Goal: Information Seeking & Learning: Learn about a topic

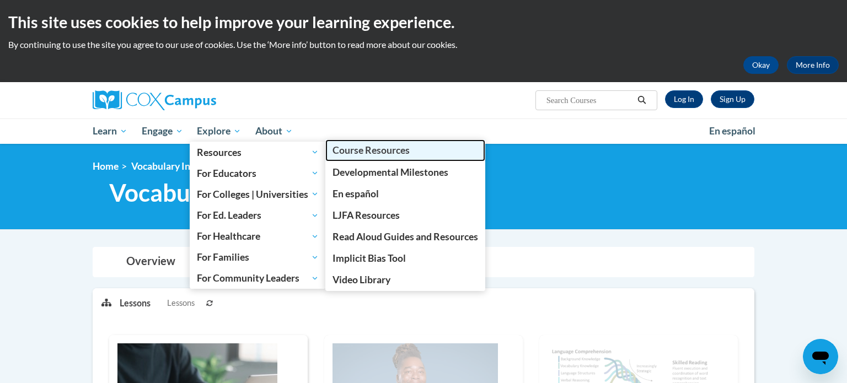
click at [398, 154] on span "Course Resources" at bounding box center [370, 150] width 77 height 12
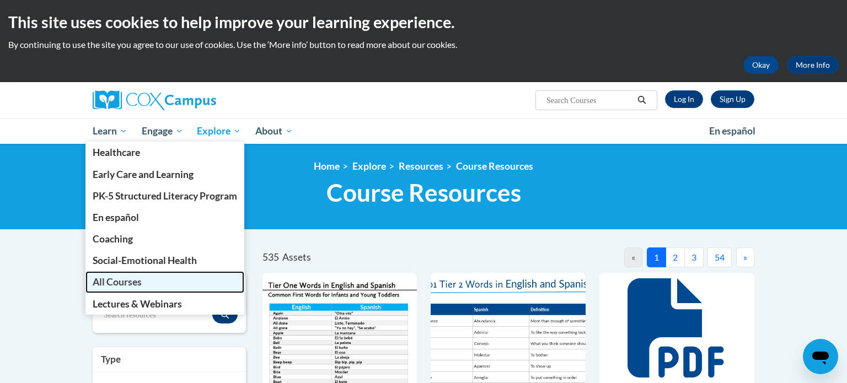
click at [127, 288] on link "All Courses" at bounding box center [164, 281] width 159 height 21
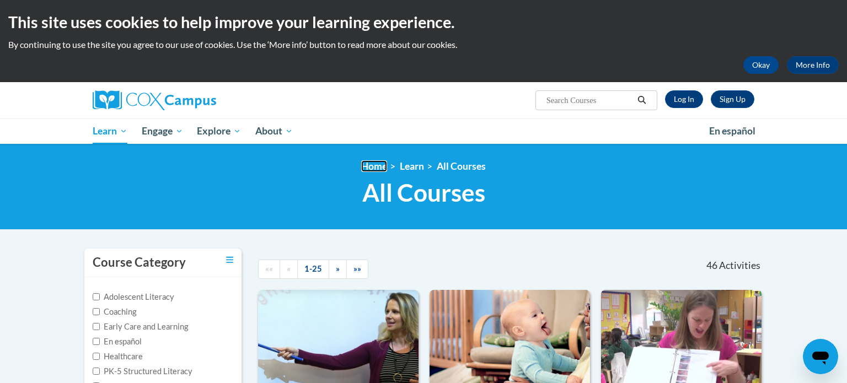
click at [375, 164] on link "Home" at bounding box center [374, 166] width 26 height 12
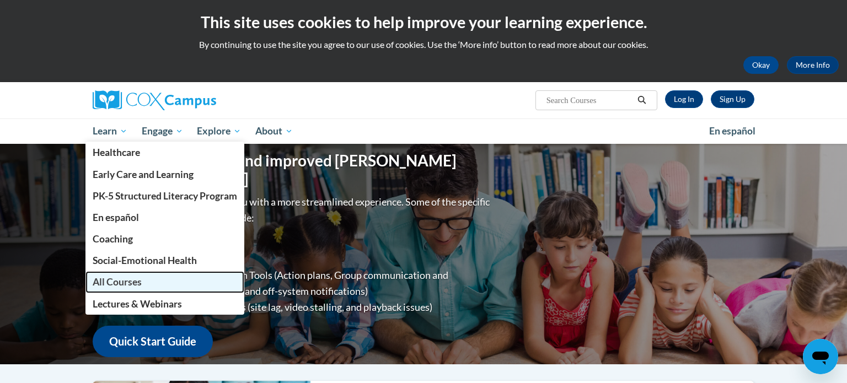
click at [138, 284] on span "All Courses" at bounding box center [117, 282] width 49 height 12
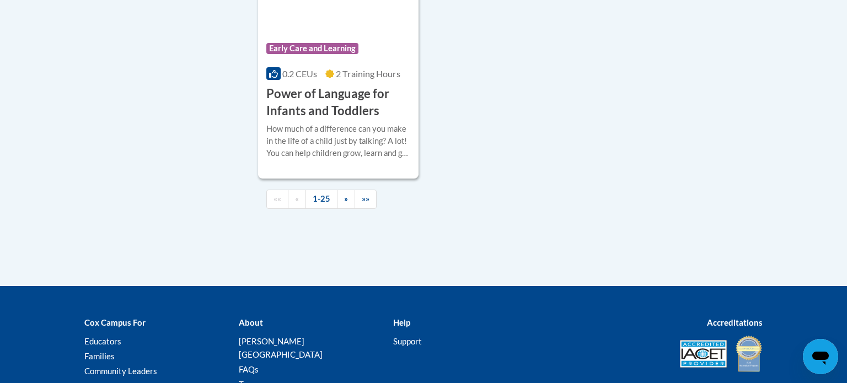
scroll to position [2718, 0]
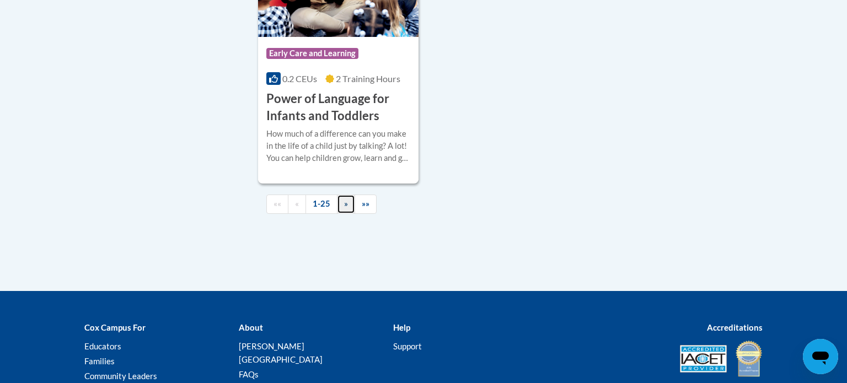
click at [342, 214] on link "»" at bounding box center [346, 204] width 18 height 19
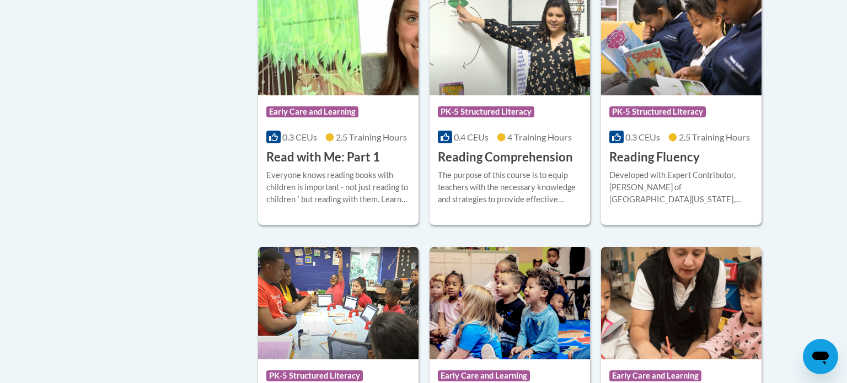
scroll to position [0, 0]
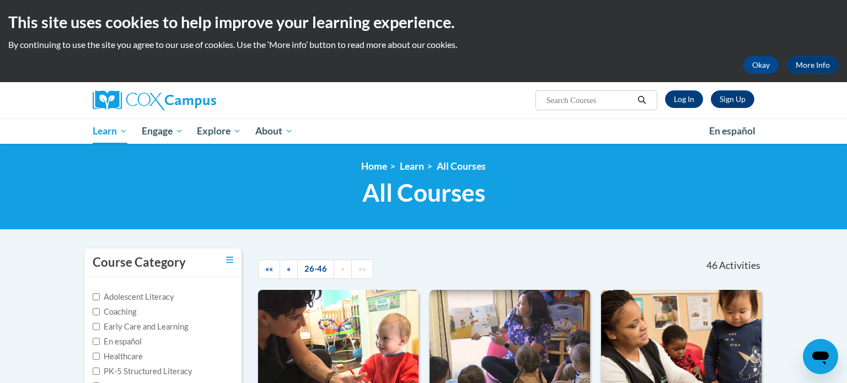
click at [599, 99] on input "Search..." at bounding box center [589, 100] width 88 height 13
type input "structured literacy"
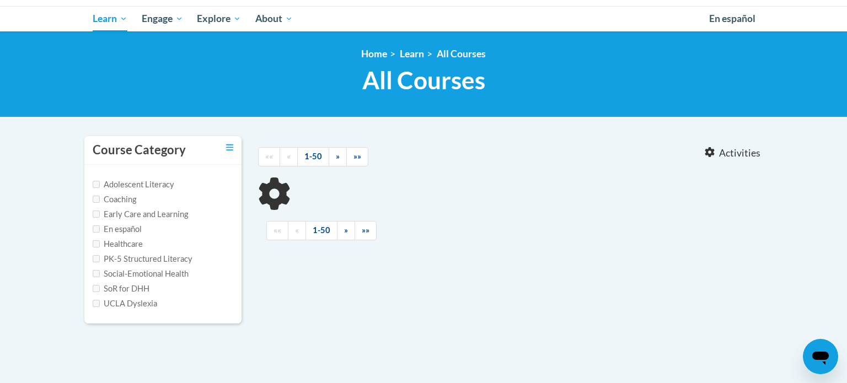
type input "structured literacy"
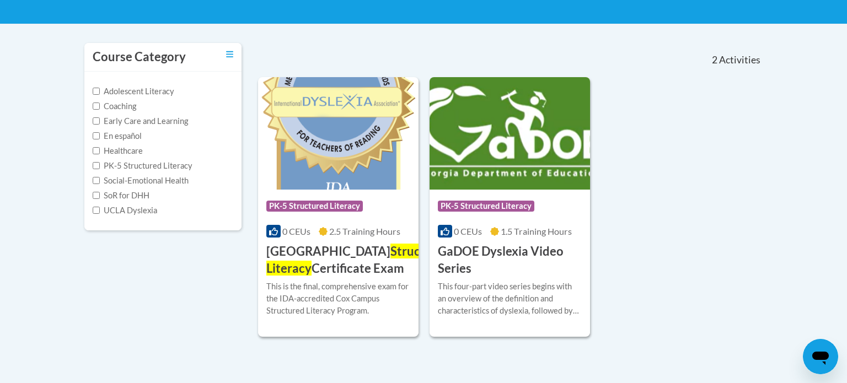
scroll to position [207, 0]
